Goal: Find specific page/section: Find specific page/section

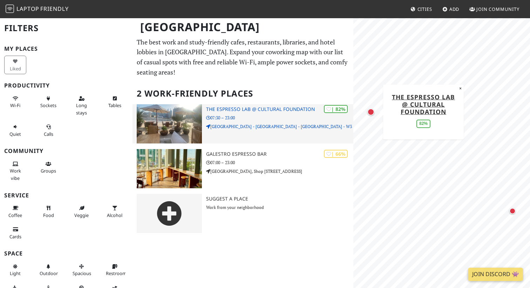
click at [235, 109] on h3 "The Espresso Lab @ Cultural Foundation" at bounding box center [279, 110] width 147 height 6
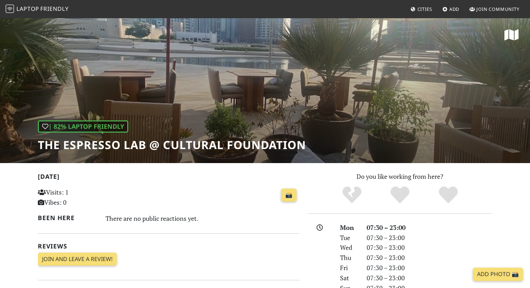
click at [316, 90] on div "| 82% Laptop Friendly The Espresso Lab @ Cultural Foundation" at bounding box center [265, 91] width 530 height 146
click at [46, 201] on p "Visits: 1 Vibes: 0" at bounding box center [79, 197] width 82 height 20
click at [47, 192] on p "Visits: 1 Vibes: 0" at bounding box center [79, 197] width 82 height 20
click at [46, 7] on span "Friendly" at bounding box center [54, 9] width 28 height 8
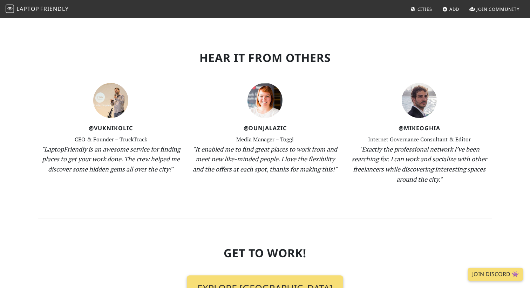
scroll to position [522, 0]
